Goal: Find specific page/section: Find specific page/section

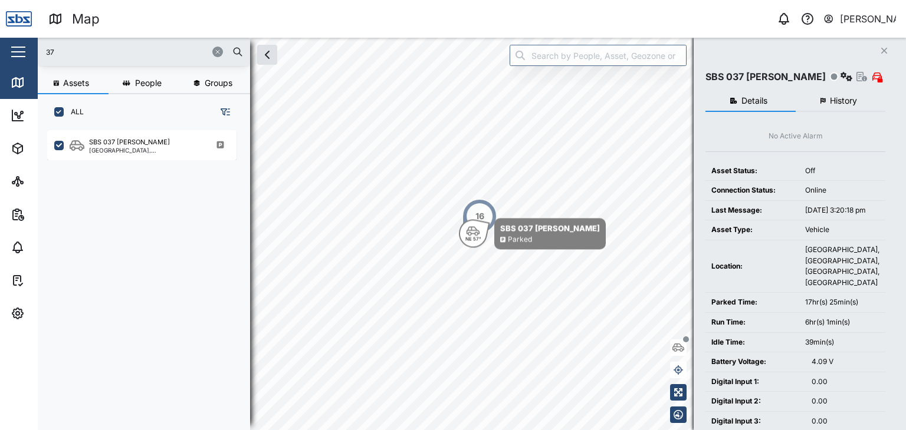
scroll to position [285, 184]
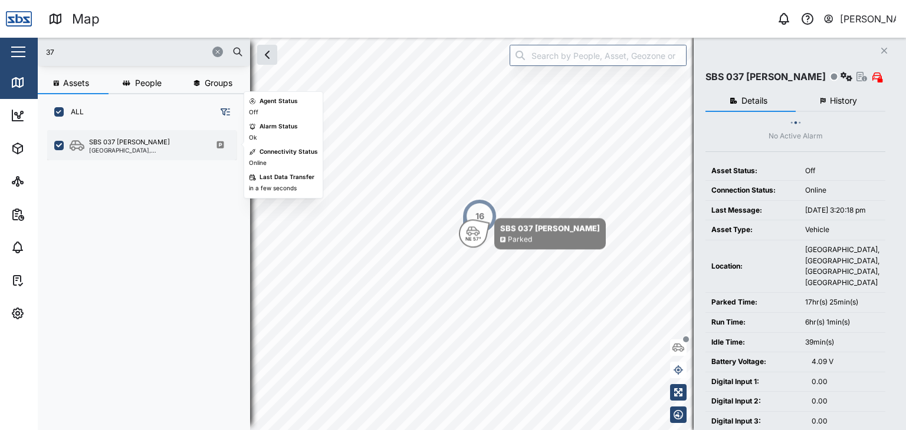
click at [120, 147] on div "[GEOGRAPHIC_DATA], [GEOGRAPHIC_DATA]" at bounding box center [145, 150] width 113 height 6
click at [117, 147] on div "[GEOGRAPHIC_DATA], [GEOGRAPHIC_DATA]" at bounding box center [145, 150] width 113 height 6
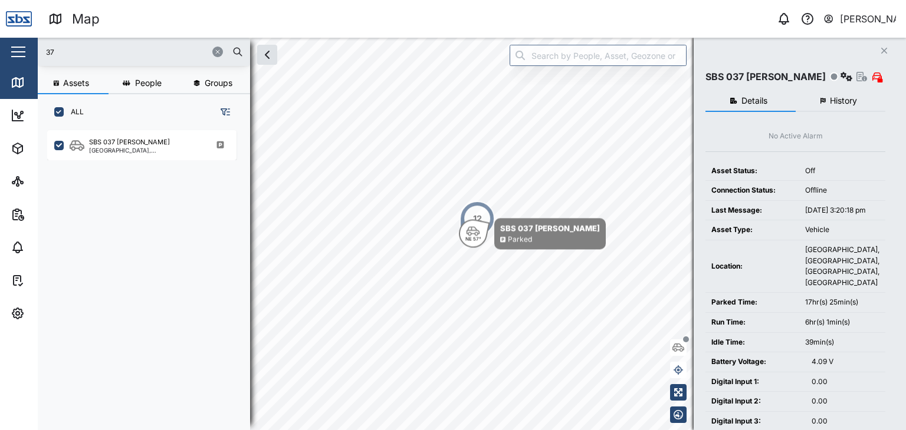
drag, startPoint x: 59, startPoint y: 53, endPoint x: 26, endPoint y: 52, distance: 33.0
click at [26, 52] on div "Map 0 [PERSON_NAME] Close Map Dashboard Assets ATS Camera Generator Personnel T…" at bounding box center [453, 215] width 906 height 430
type input "29"
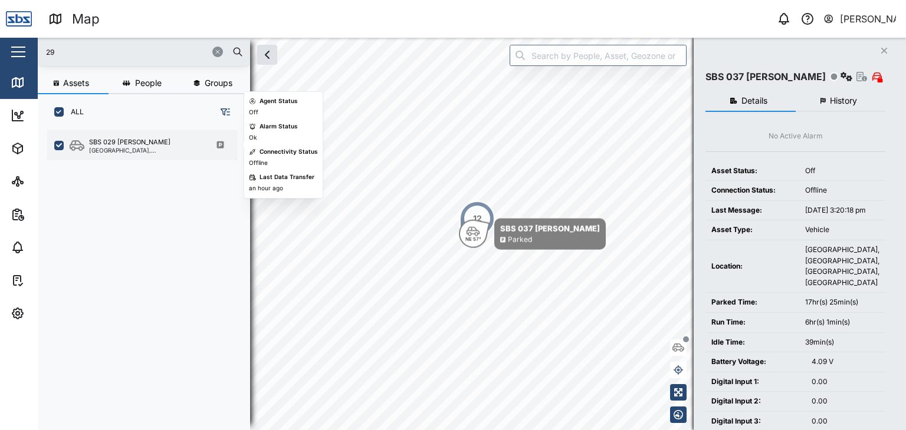
click at [130, 140] on div "SBS 029 [PERSON_NAME]" at bounding box center [129, 142] width 81 height 10
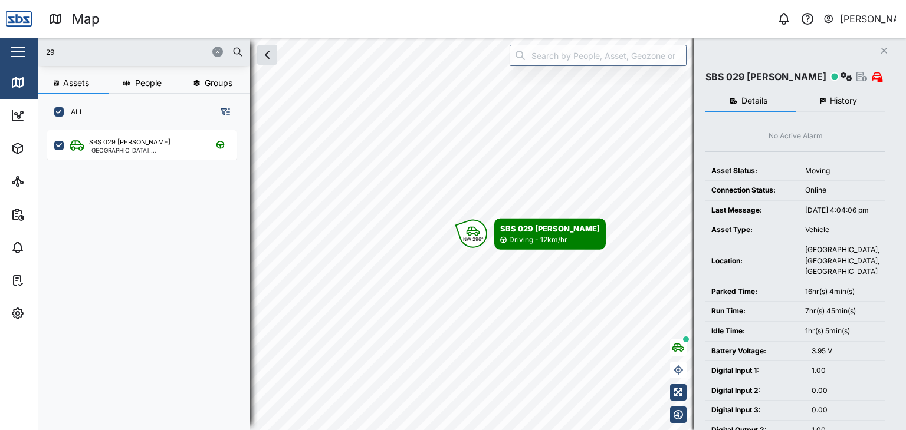
drag, startPoint x: 67, startPoint y: 50, endPoint x: 13, endPoint y: 50, distance: 53.7
click at [13, 50] on div "Map 0 [PERSON_NAME] Close Map Dashboard Assets ATS Camera Generator Personnel T…" at bounding box center [453, 215] width 906 height 430
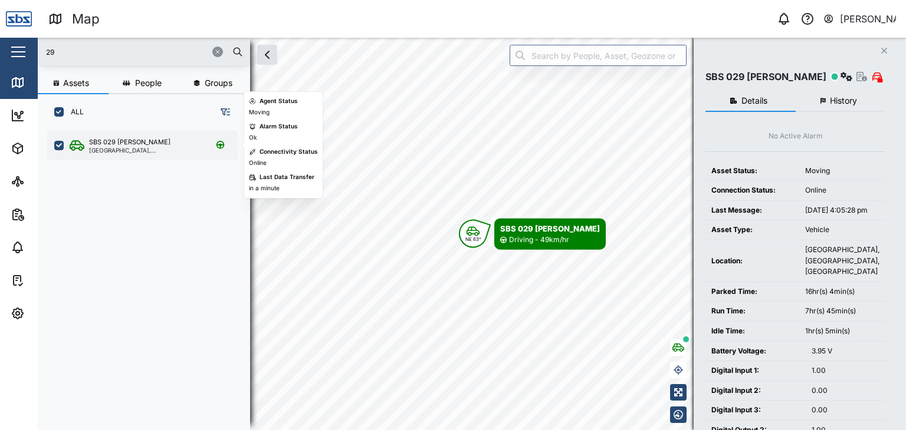
click at [113, 154] on div "SBS 029 [PERSON_NAME] I [GEOGRAPHIC_DATA], [GEOGRAPHIC_DATA]" at bounding box center [141, 145] width 189 height 30
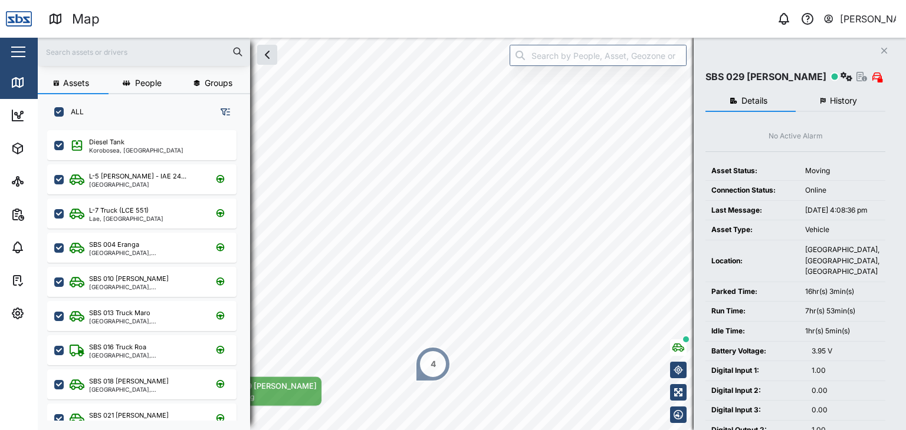
click at [69, 48] on input "text" at bounding box center [144, 52] width 198 height 18
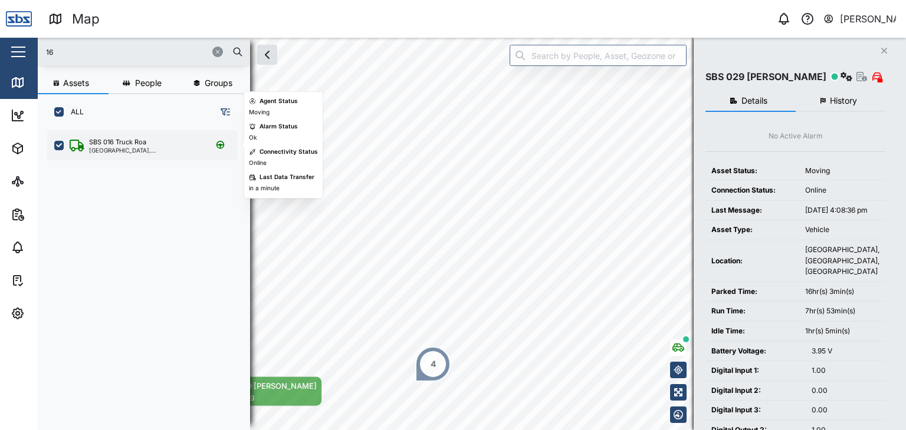
click at [132, 142] on div "SBS 016 Truck Roa" at bounding box center [117, 142] width 57 height 10
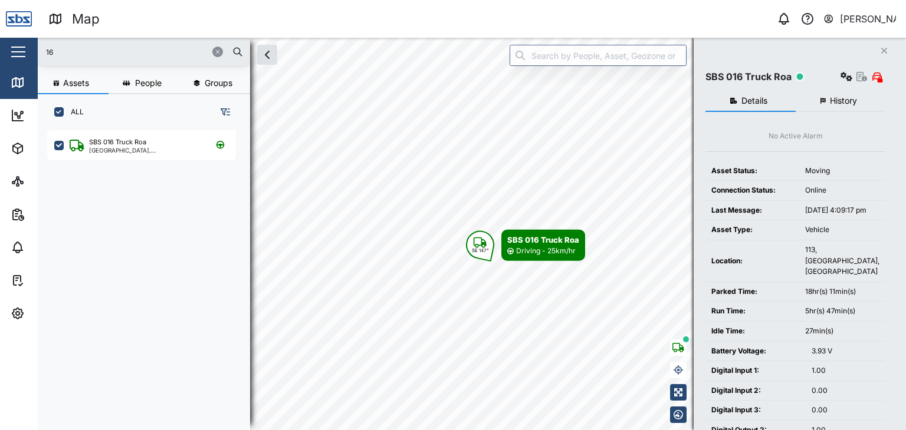
drag, startPoint x: 64, startPoint y: 52, endPoint x: 25, endPoint y: 51, distance: 39.0
click at [25, 51] on div "Map 0 Vijay Kumar Close Map Dashboard Assets ATS Camera Generator Personnel Tan…" at bounding box center [453, 215] width 906 height 430
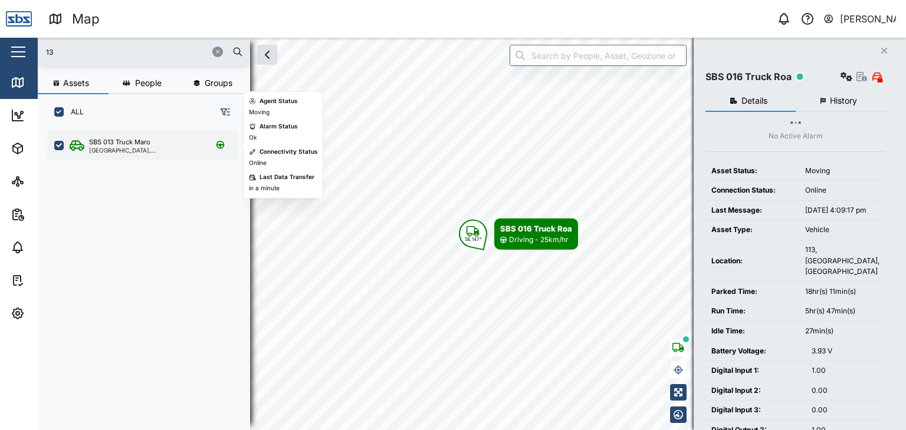
click at [120, 146] on div "SBS 013 Truck Maro" at bounding box center [119, 142] width 61 height 10
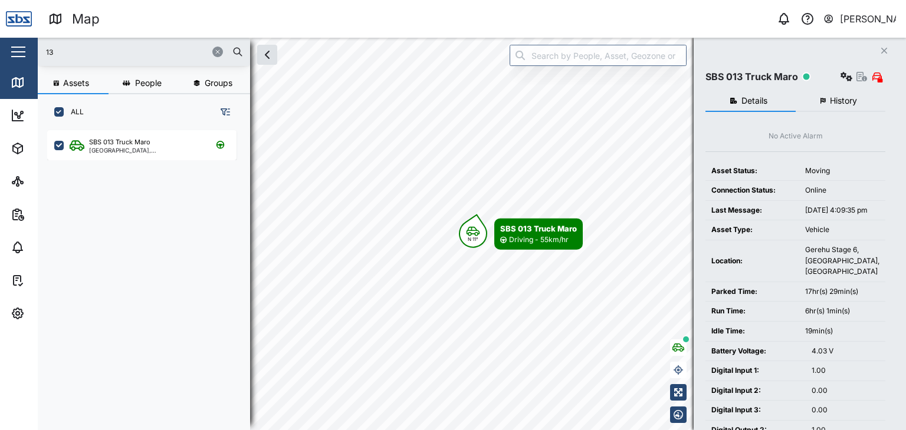
drag, startPoint x: 72, startPoint y: 48, endPoint x: 19, endPoint y: 50, distance: 53.1
click at [19, 50] on div "Map 0 Vijay Kumar Close Map Dashboard Assets ATS Camera Generator Personnel Tan…" at bounding box center [453, 215] width 906 height 430
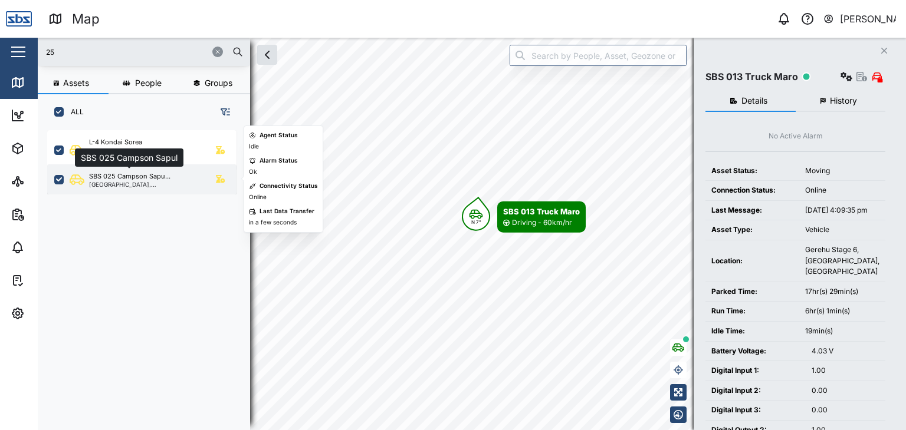
click at [131, 175] on div "SBS 025 Campson Sapu..." at bounding box center [129, 177] width 81 height 10
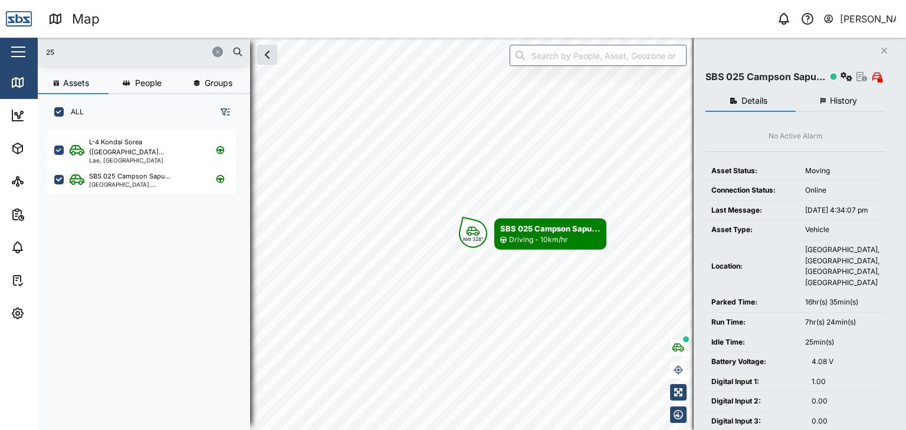
drag, startPoint x: 9, startPoint y: 51, endPoint x: 0, endPoint y: 51, distance: 9.4
click at [0, 51] on div "Map 0 Vijay Kumar Close Map Dashboard Assets ATS Camera Generator Personnel Tan…" at bounding box center [453, 215] width 906 height 430
type input "29"
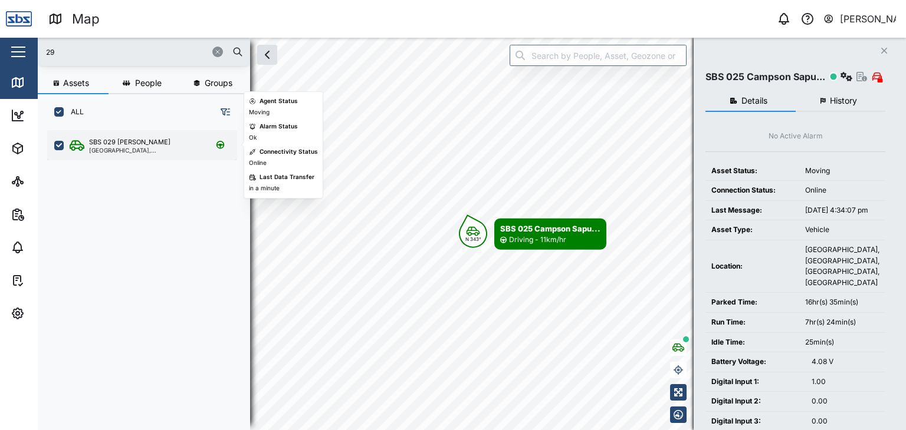
click at [97, 149] on div "[GEOGRAPHIC_DATA], [GEOGRAPHIC_DATA]" at bounding box center [145, 150] width 113 height 6
